Goal: Task Accomplishment & Management: Use online tool/utility

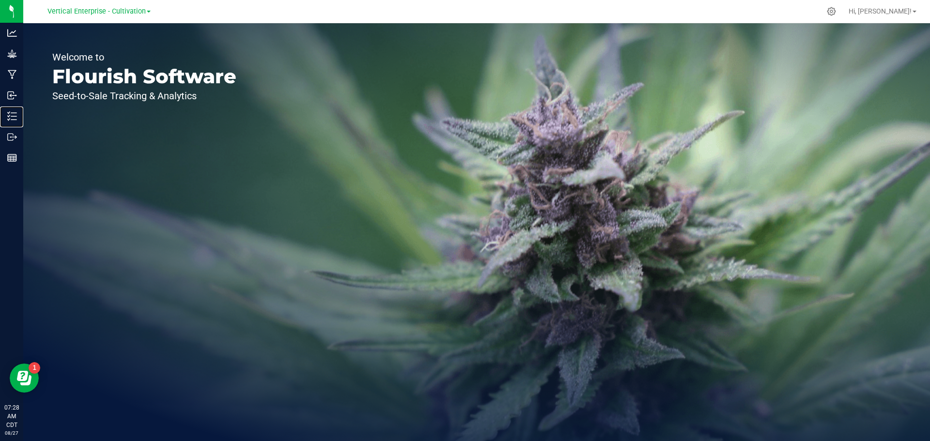
click at [0, 0] on p "Inventory" at bounding box center [0, 0] width 0 height 0
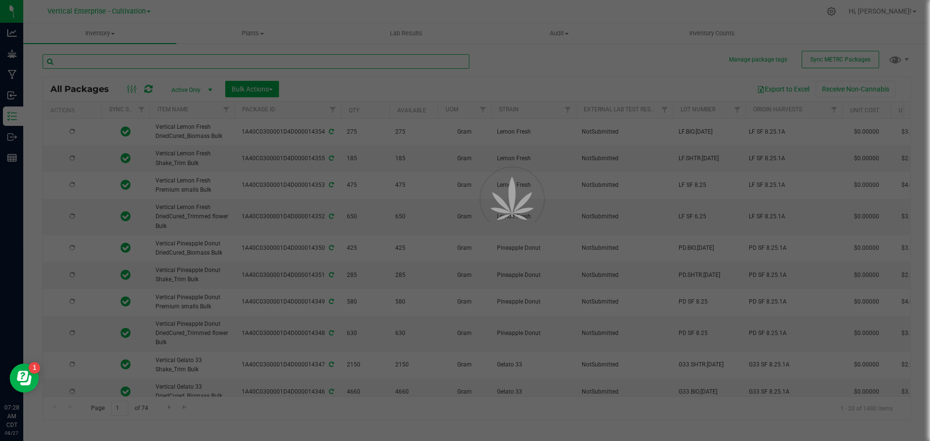
click at [139, 58] on input "text" at bounding box center [256, 61] width 427 height 15
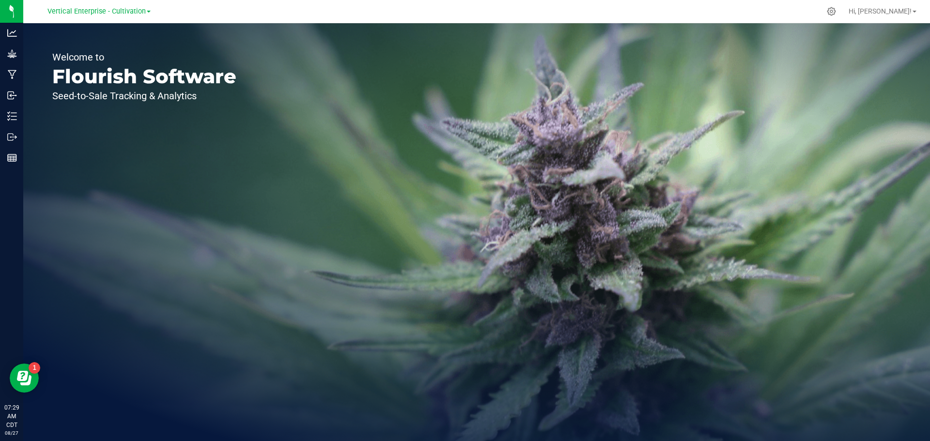
click at [114, 9] on span "Vertical Enterprise - Cultivation" at bounding box center [96, 11] width 98 height 8
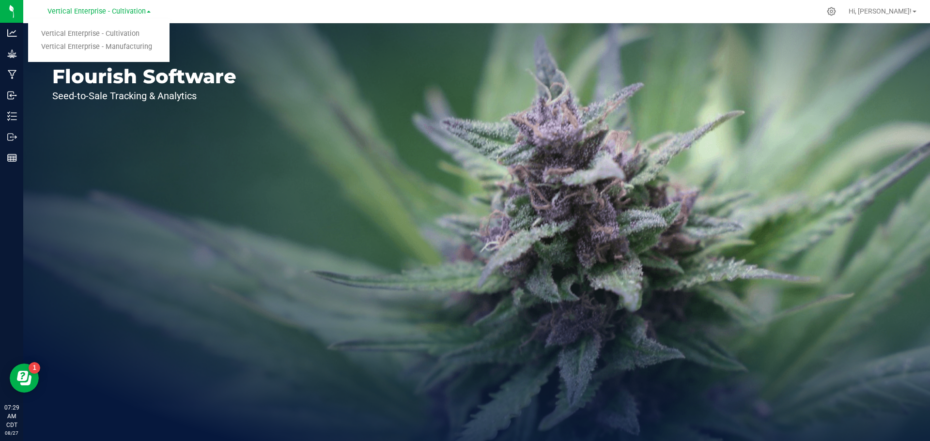
click at [123, 42] on link "Vertical Enterprise - Manufacturing" at bounding box center [98, 47] width 141 height 13
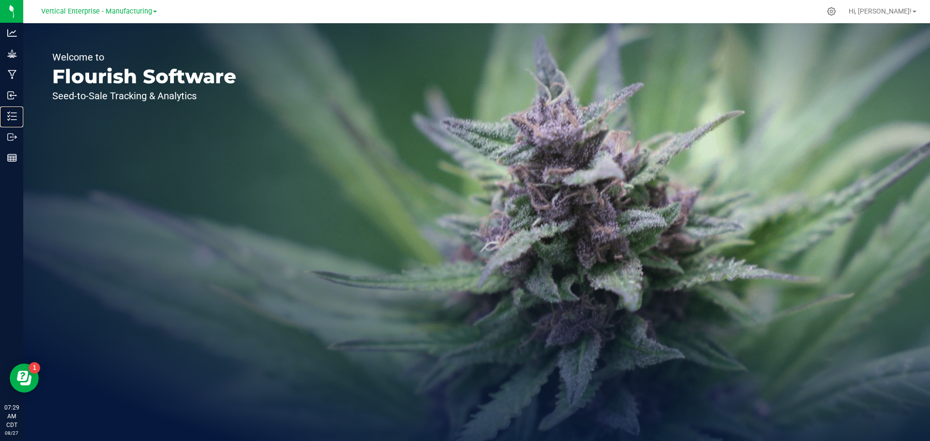
click at [0, 0] on p "Inventory" at bounding box center [0, 0] width 0 height 0
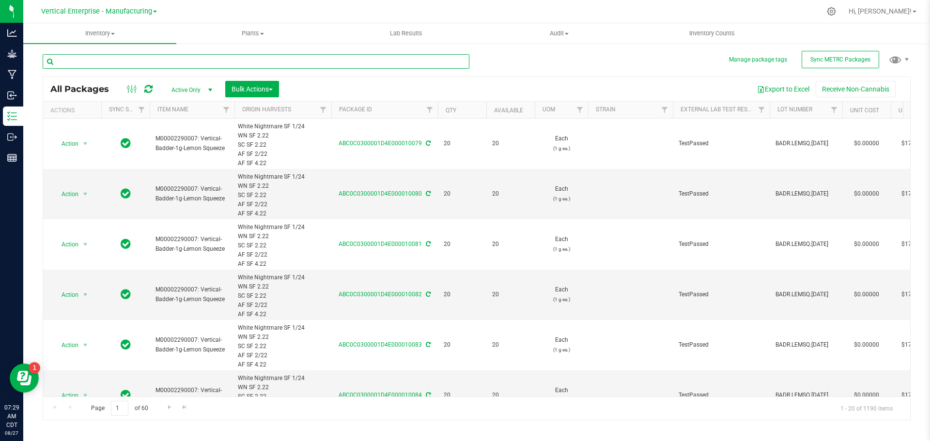
click at [129, 59] on input "text" at bounding box center [256, 61] width 427 height 15
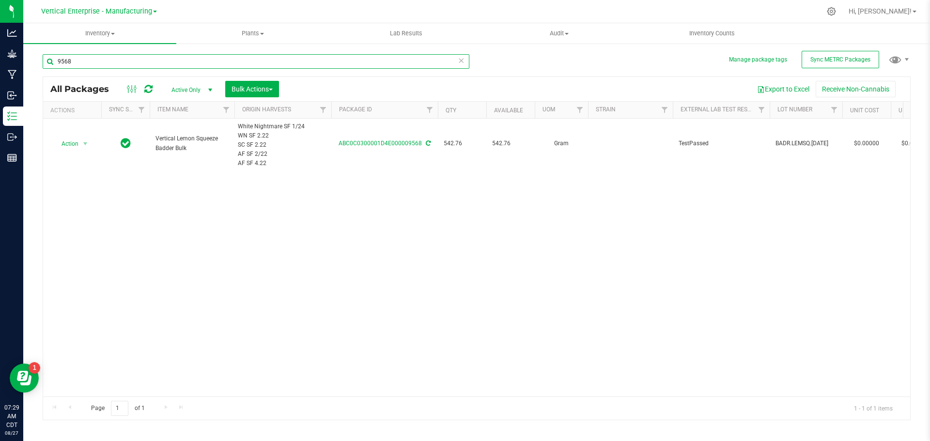
type input "9568"
click at [52, 145] on div "Action Action Adjust qty Create package Edit attributes Global inventory Locate…" at bounding box center [72, 144] width 46 height 14
click at [64, 143] on span "Action" at bounding box center [66, 144] width 26 height 14
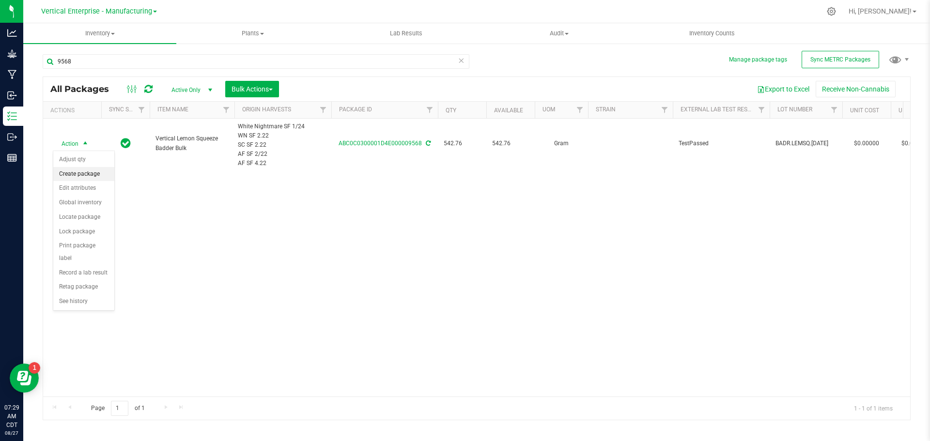
click at [70, 172] on li "Create package" at bounding box center [83, 174] width 61 height 15
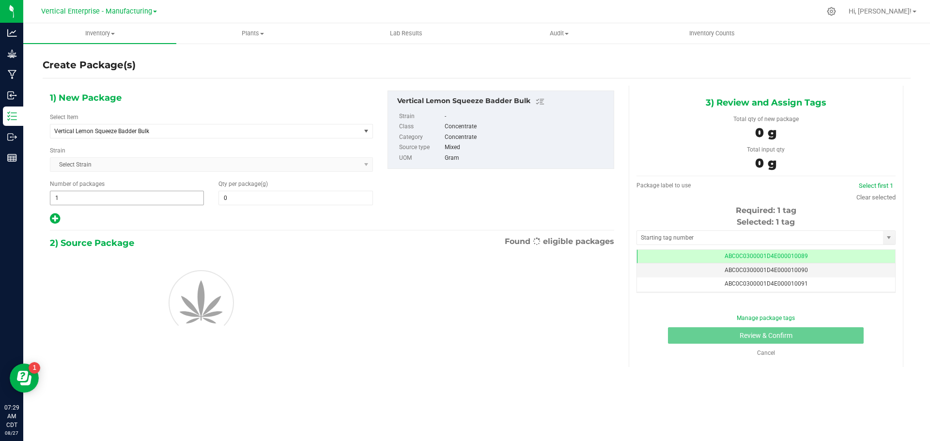
type input "0.0000"
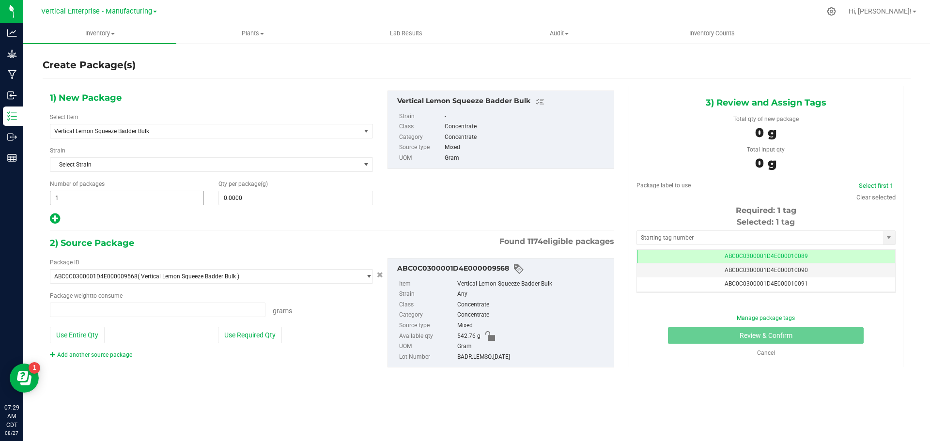
type input "0.0000 g"
click at [116, 132] on span "Vertical Lemon Squeeze Badder Bulk" at bounding box center [199, 131] width 290 height 7
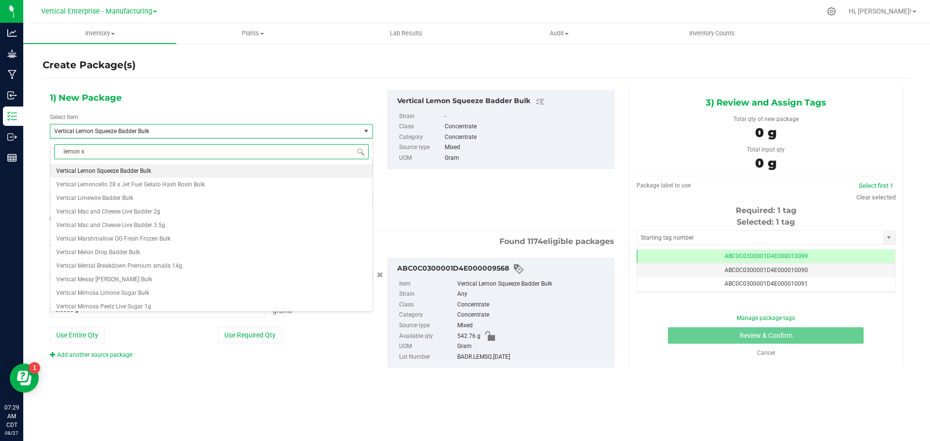
type input "lemon sq"
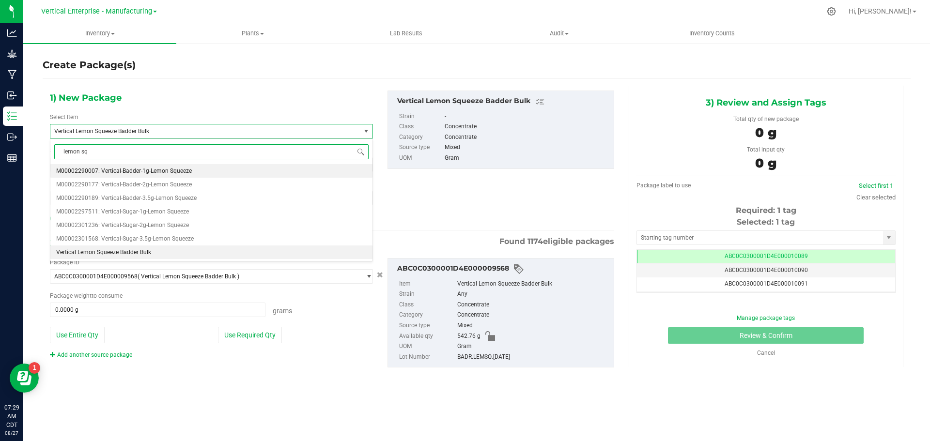
click at [167, 168] on span "M00002290007: Vertical-Badder-1g-Lemon Squeeze" at bounding box center [124, 171] width 136 height 7
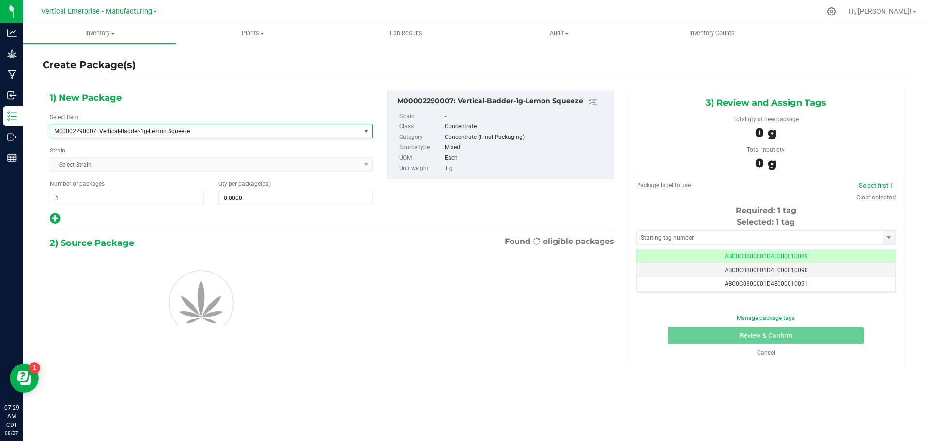
type input "0"
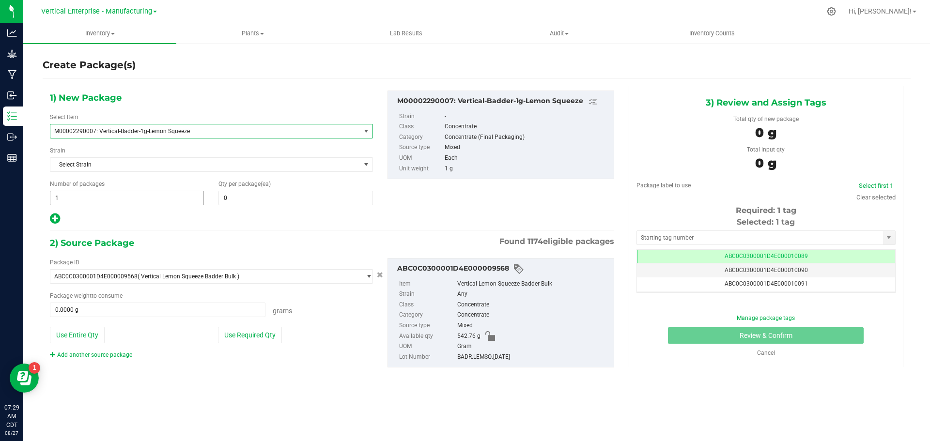
click at [106, 199] on span "1 1" at bounding box center [127, 198] width 154 height 15
type input "20"
type input "5"
type input "20"
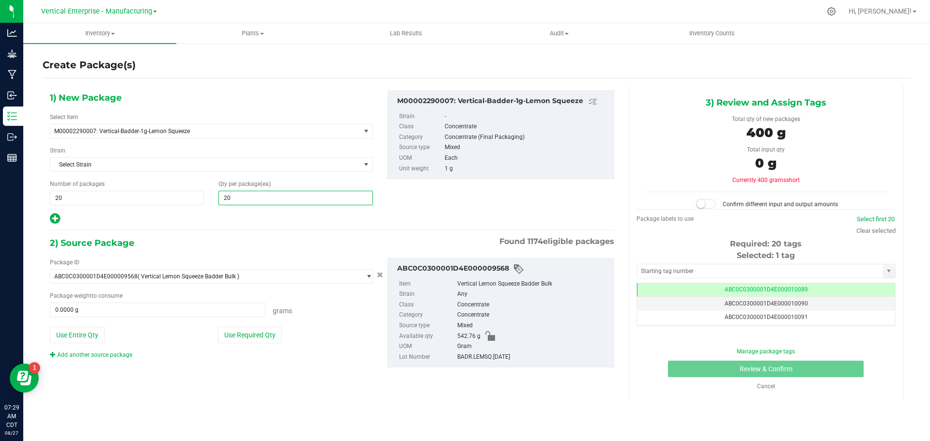
type input "20"
click at [243, 333] on button "Use Required Qty" at bounding box center [250, 335] width 64 height 16
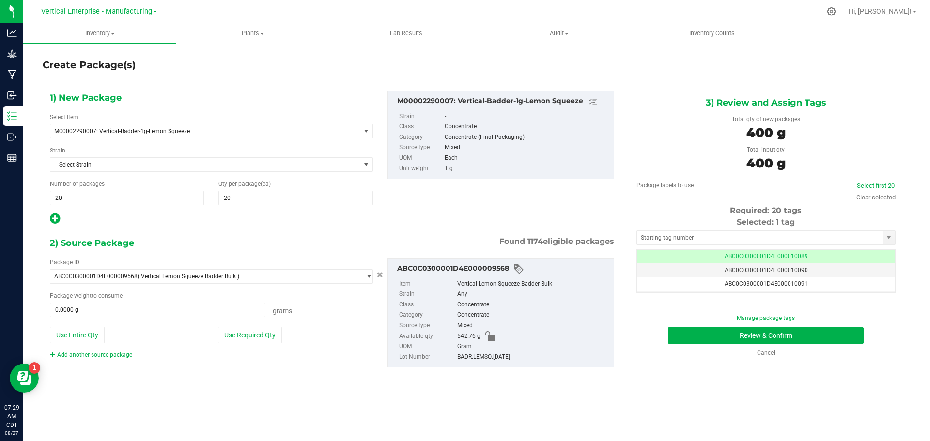
type input "400.0000 g"
click at [882, 183] on link "Select first 20" at bounding box center [876, 185] width 38 height 7
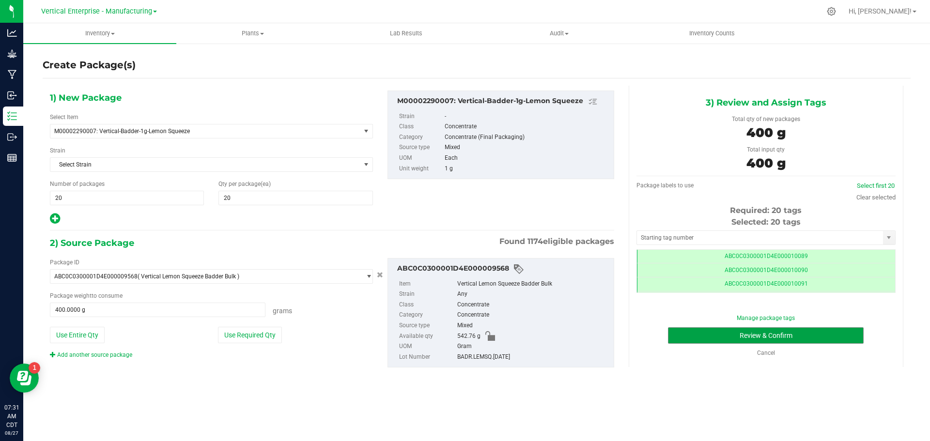
click at [780, 333] on button "Review & Confirm" at bounding box center [766, 335] width 196 height 16
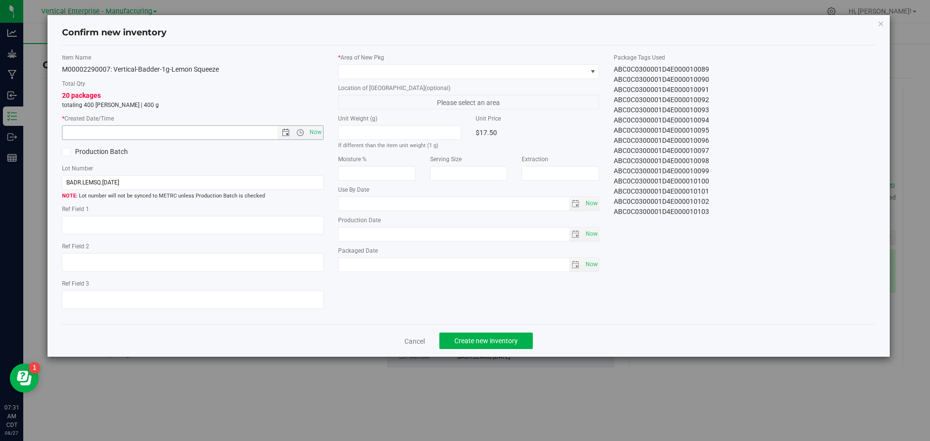
click at [318, 131] on span "Now" at bounding box center [315, 132] width 16 height 14
type input "[DATE] 7:31 AM"
click at [348, 70] on span at bounding box center [462, 72] width 248 height 14
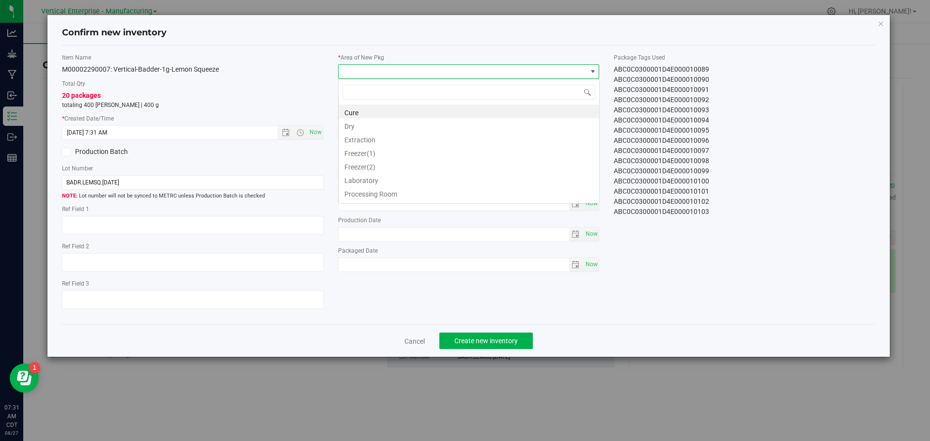
scroll to position [15, 261]
type input "va"
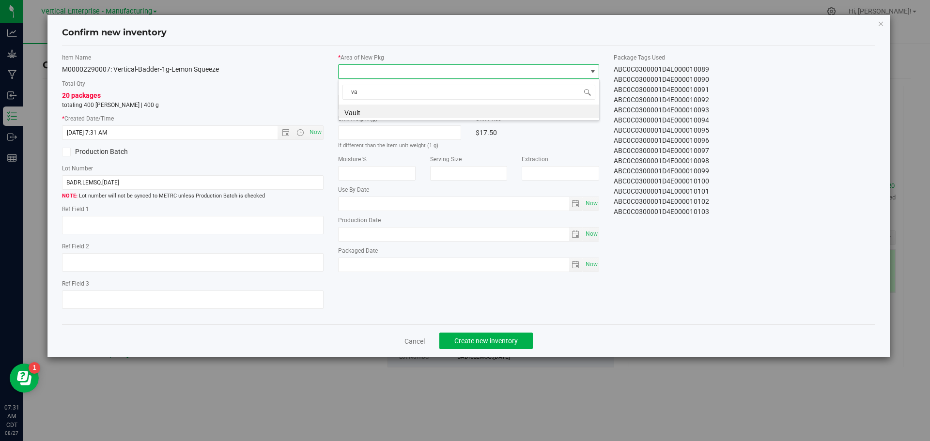
click at [374, 108] on li "Vault" at bounding box center [468, 112] width 261 height 14
click at [491, 337] on span "Create new inventory" at bounding box center [485, 341] width 63 height 8
